Goal: Task Accomplishment & Management: Use online tool/utility

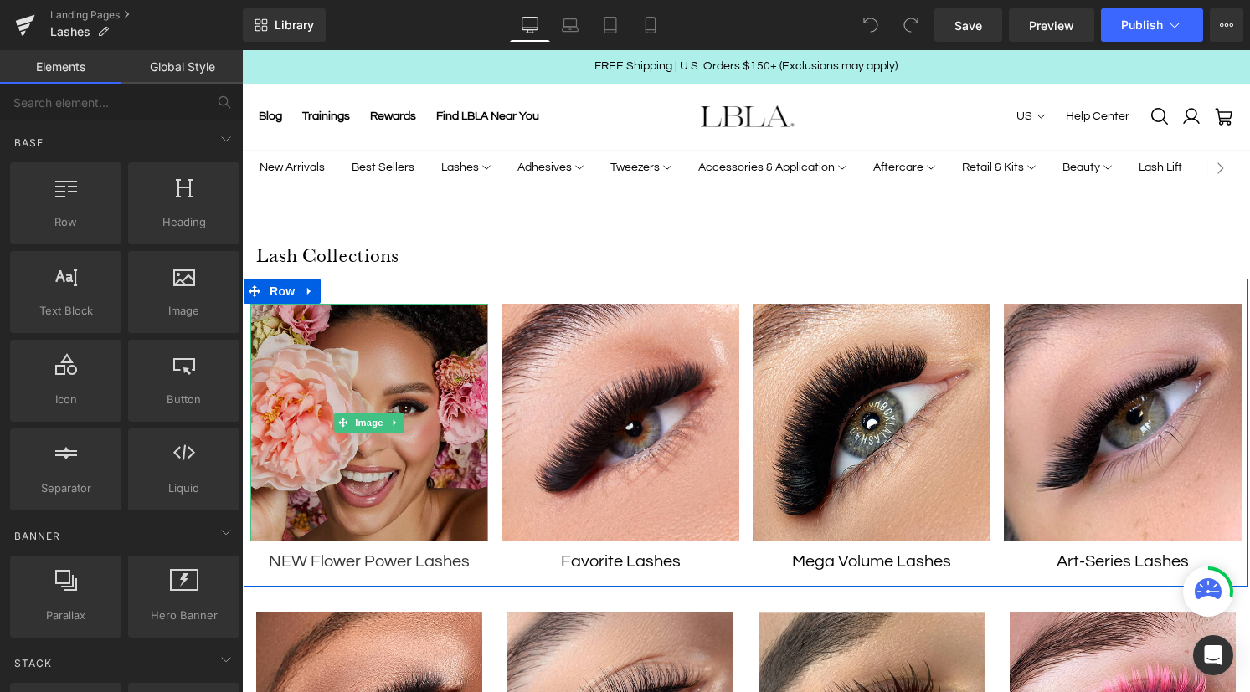
click at [341, 338] on img at bounding box center [369, 423] width 238 height 238
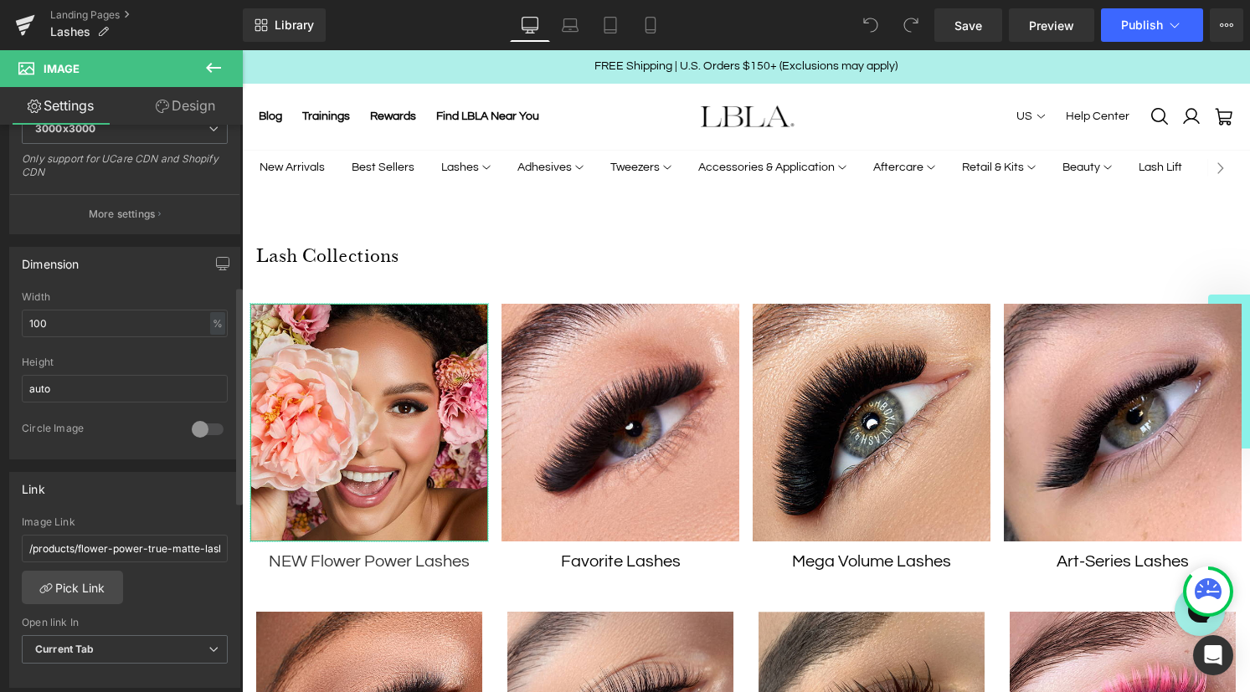
scroll to position [419, 0]
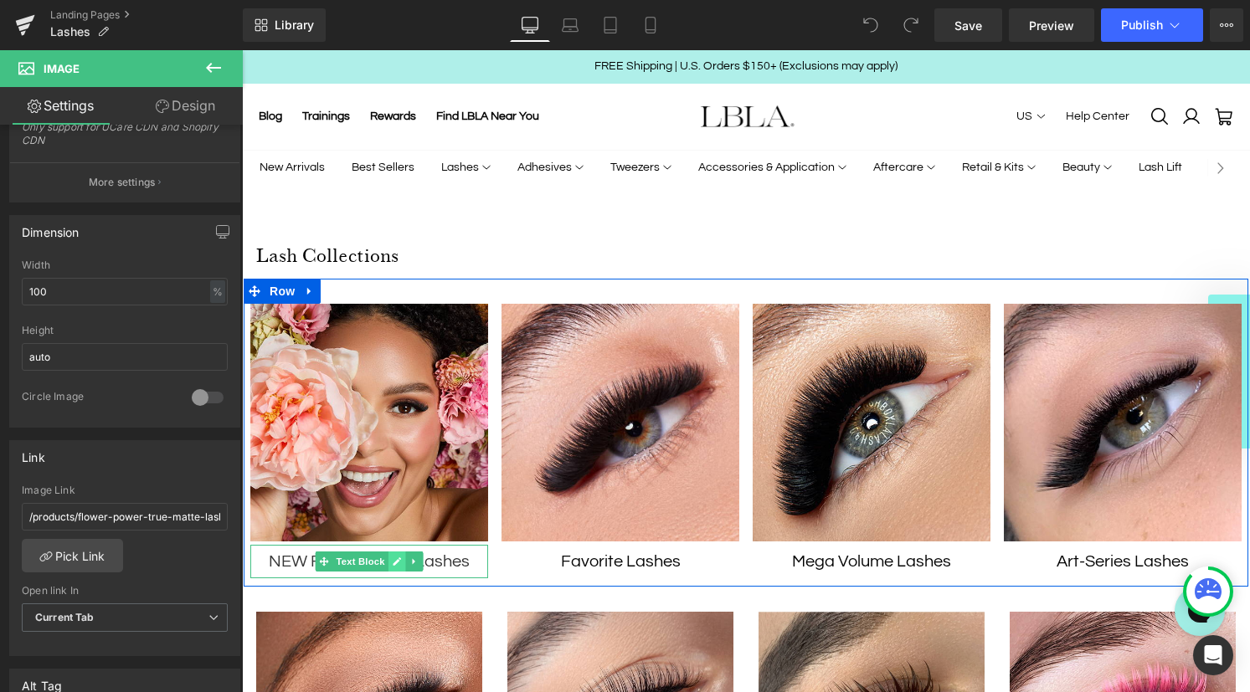
click at [393, 566] on link at bounding box center [397, 562] width 18 height 20
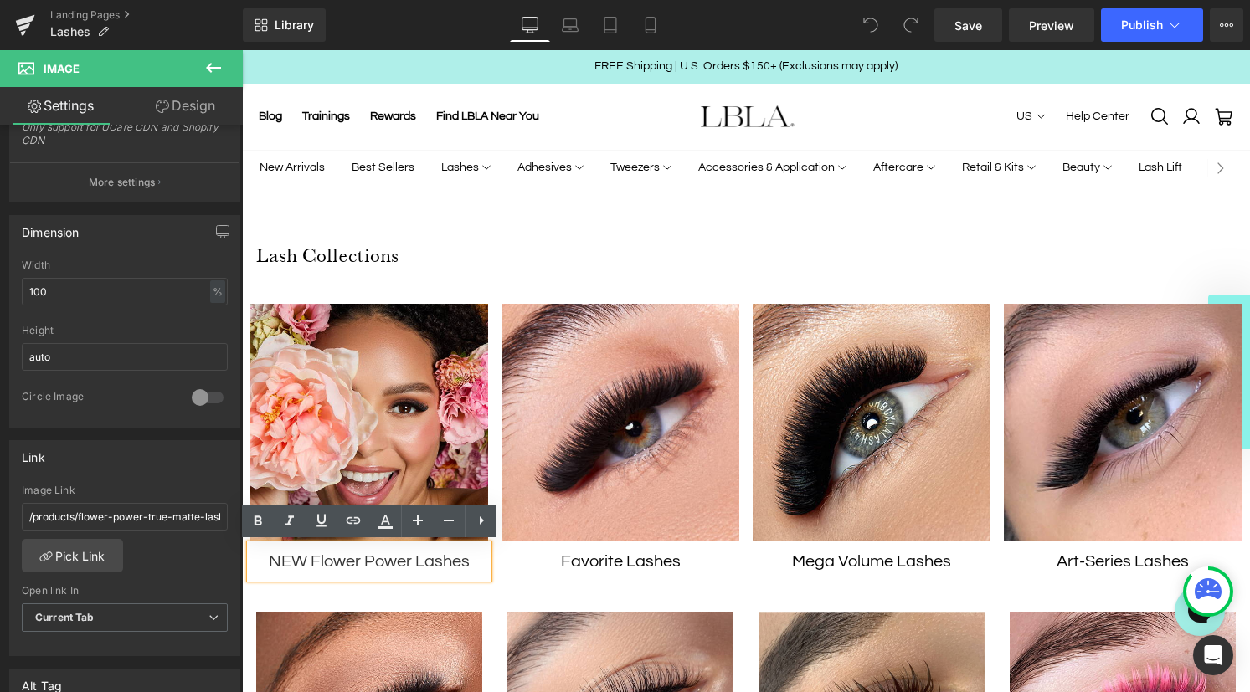
click at [358, 558] on p "NEW Flower Power Lashes" at bounding box center [369, 561] width 221 height 27
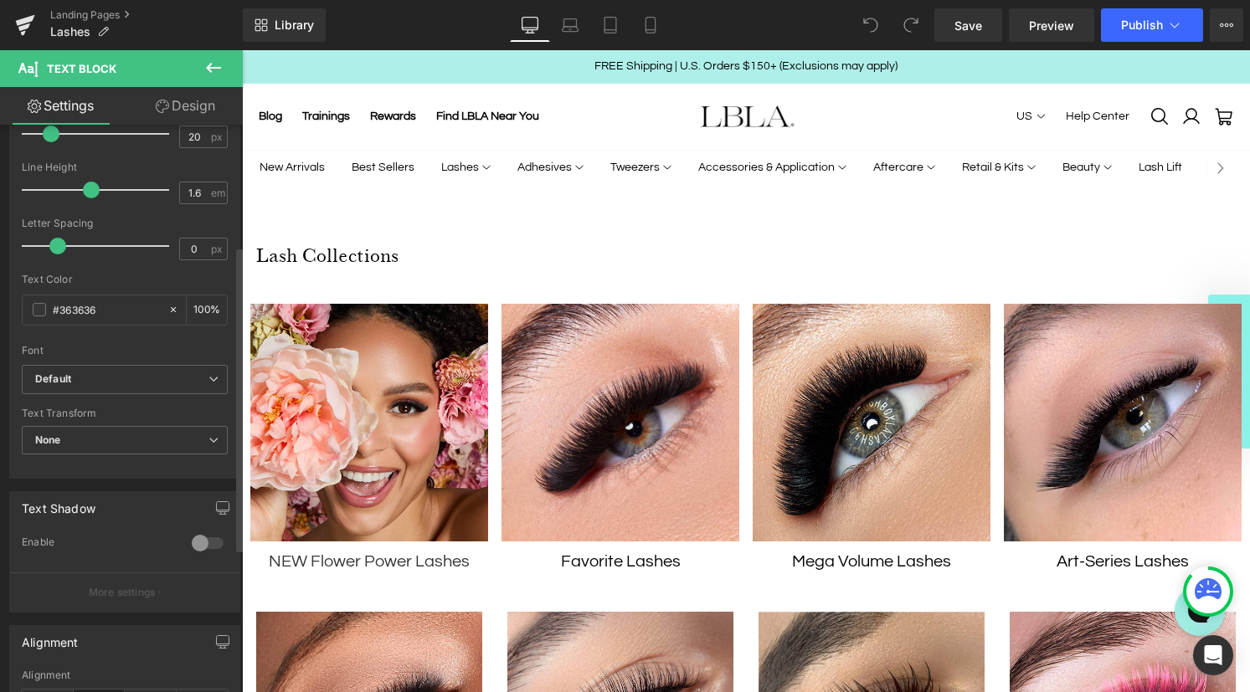
scroll to position [0, 0]
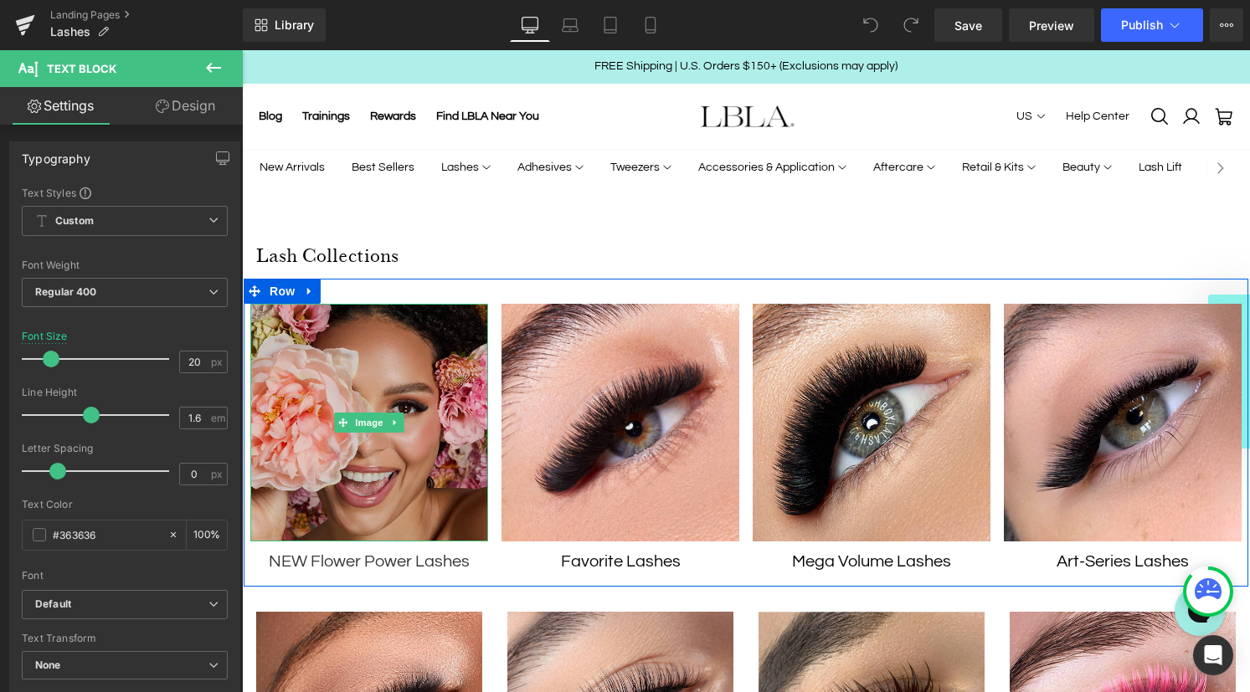
click at [431, 385] on img at bounding box center [369, 423] width 238 height 238
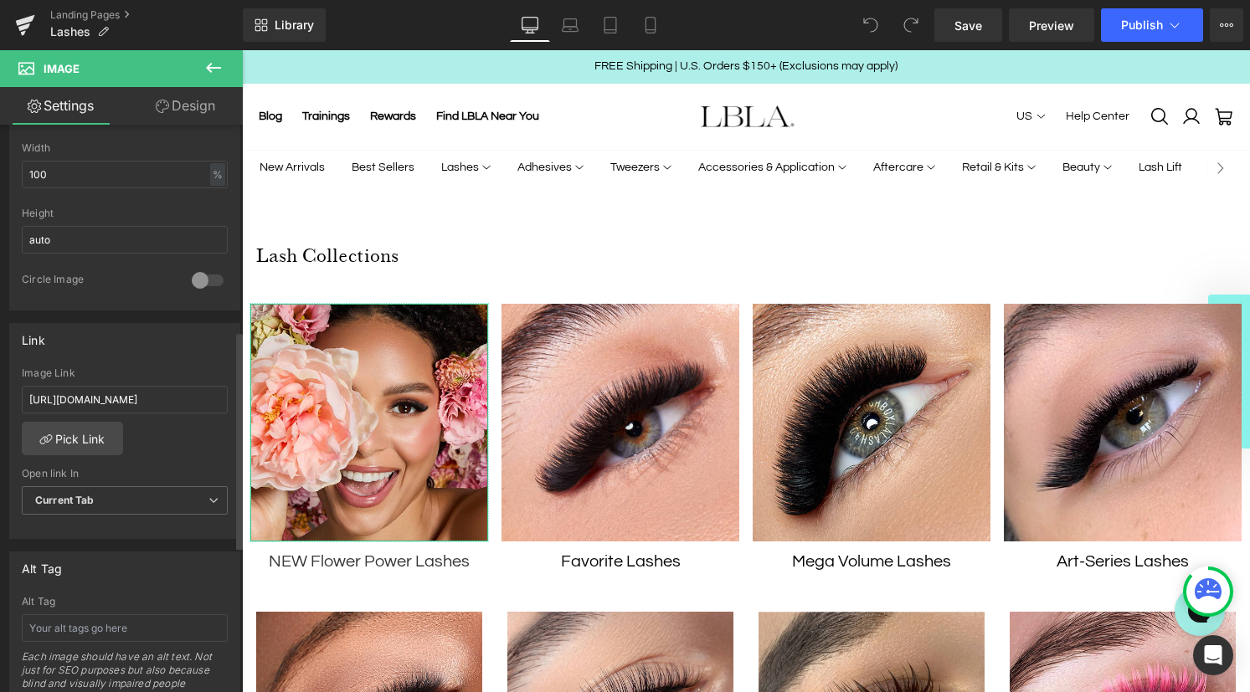
scroll to position [553, 0]
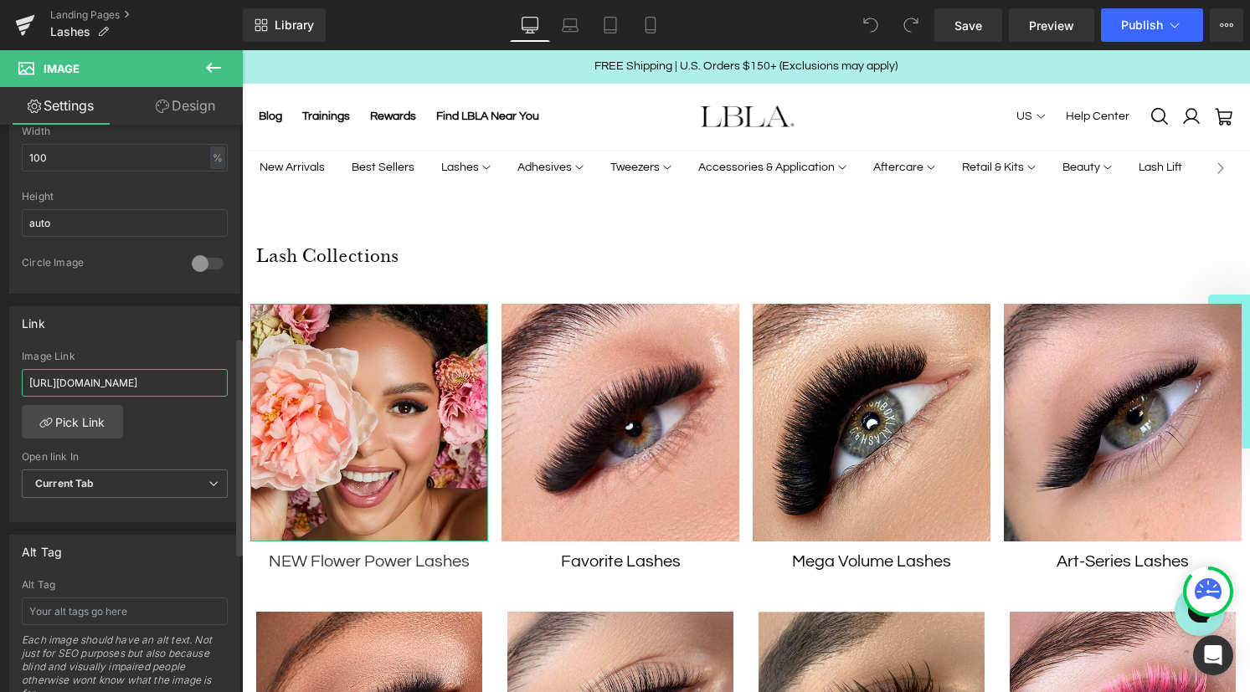
click at [142, 377] on input "[URL][DOMAIN_NAME]" at bounding box center [125, 383] width 206 height 28
click at [75, 413] on link "Pick Link" at bounding box center [72, 421] width 101 height 33
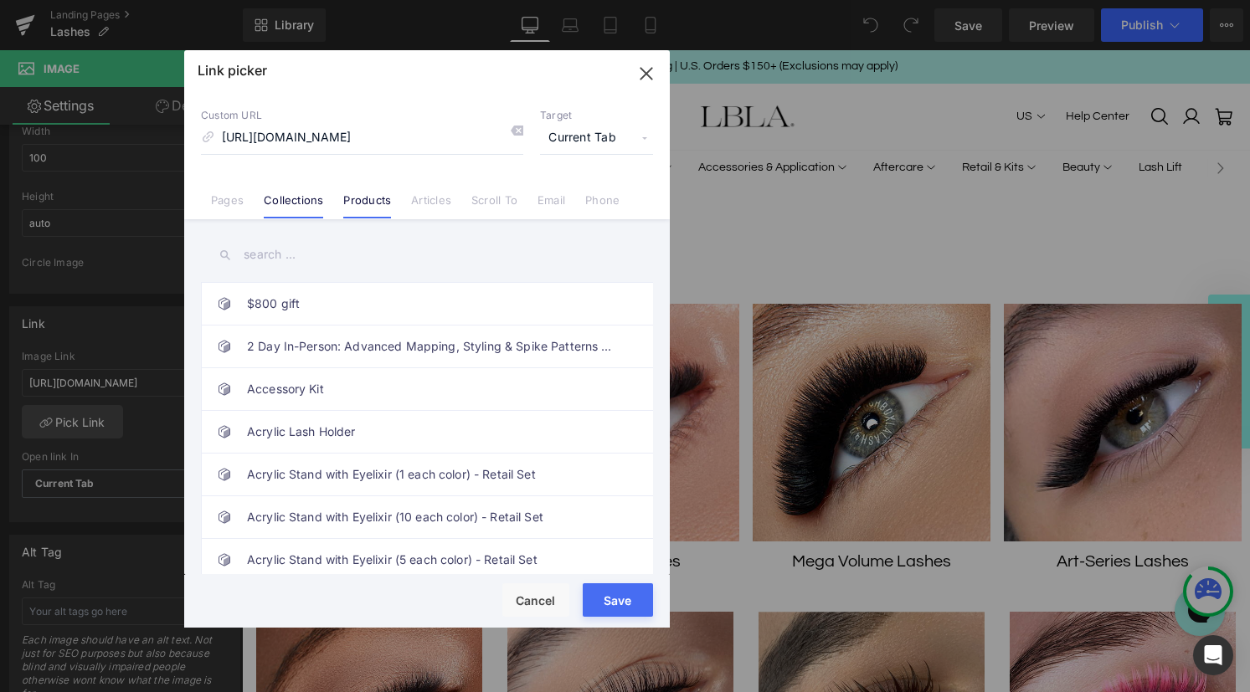
click at [285, 203] on link "Collections" at bounding box center [293, 205] width 59 height 25
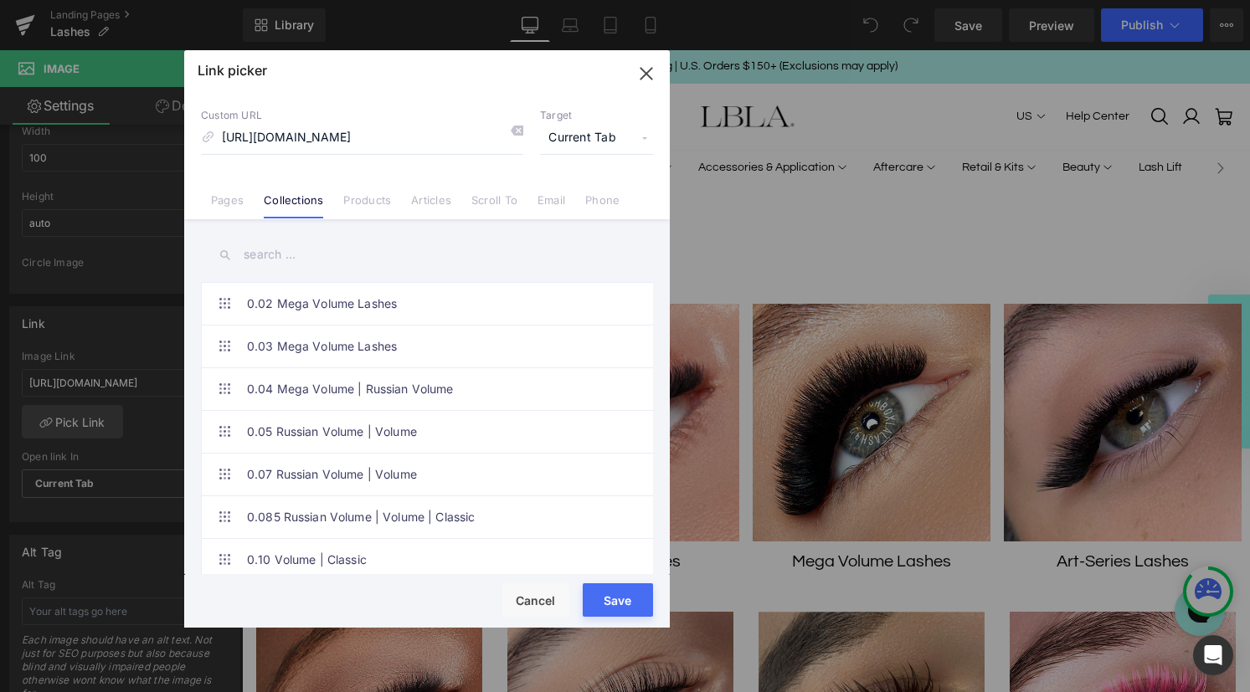
click at [299, 257] on input "text" at bounding box center [427, 255] width 452 height 38
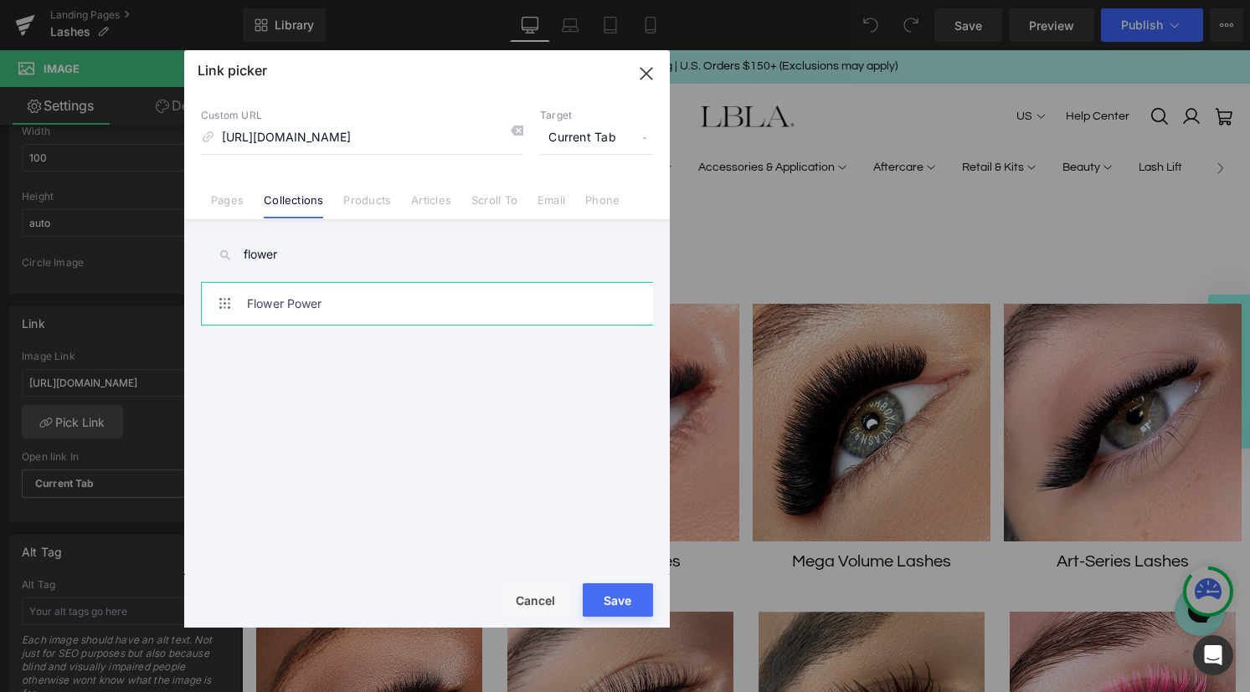
type input "flower"
click at [317, 306] on link "Flower Power" at bounding box center [431, 304] width 368 height 42
type input "/collections/flower-power"
click at [615, 602] on button "Save" at bounding box center [618, 599] width 70 height 33
type input "/collections/flower-power"
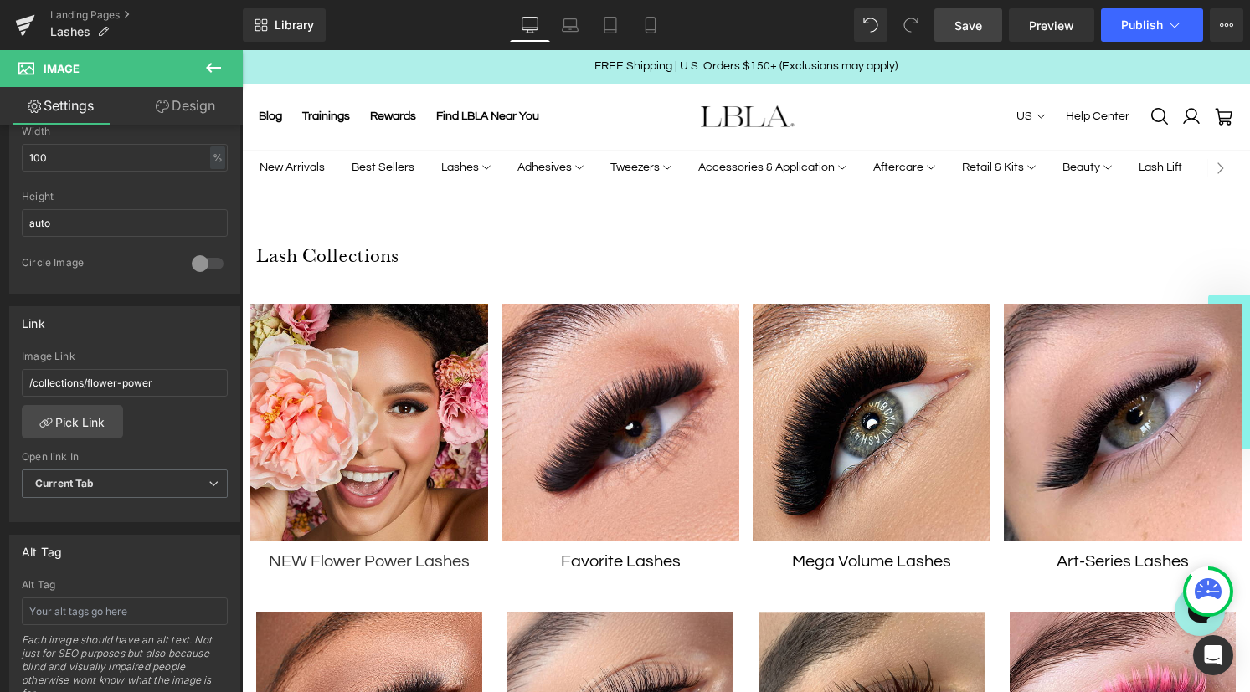
click at [978, 32] on span "Save" at bounding box center [968, 26] width 28 height 18
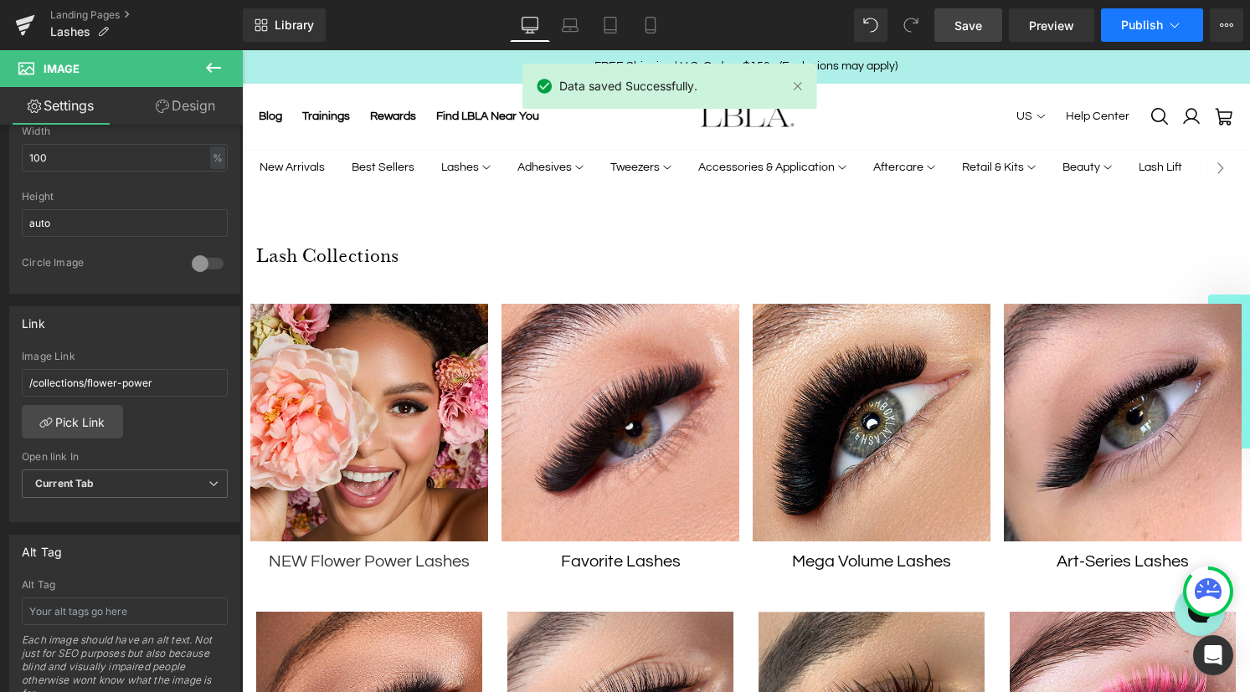
click at [1132, 23] on span "Publish" at bounding box center [1142, 24] width 42 height 13
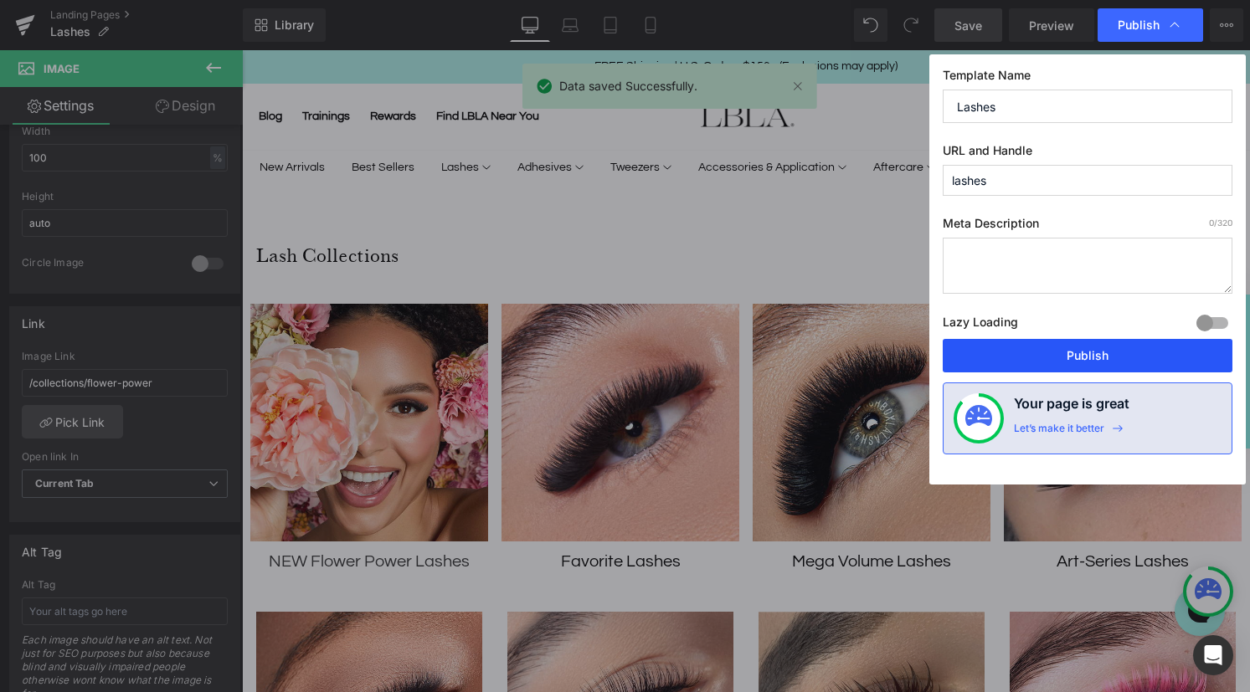
click at [1081, 362] on button "Publish" at bounding box center [1087, 355] width 290 height 33
